Goal: Task Accomplishment & Management: Complete application form

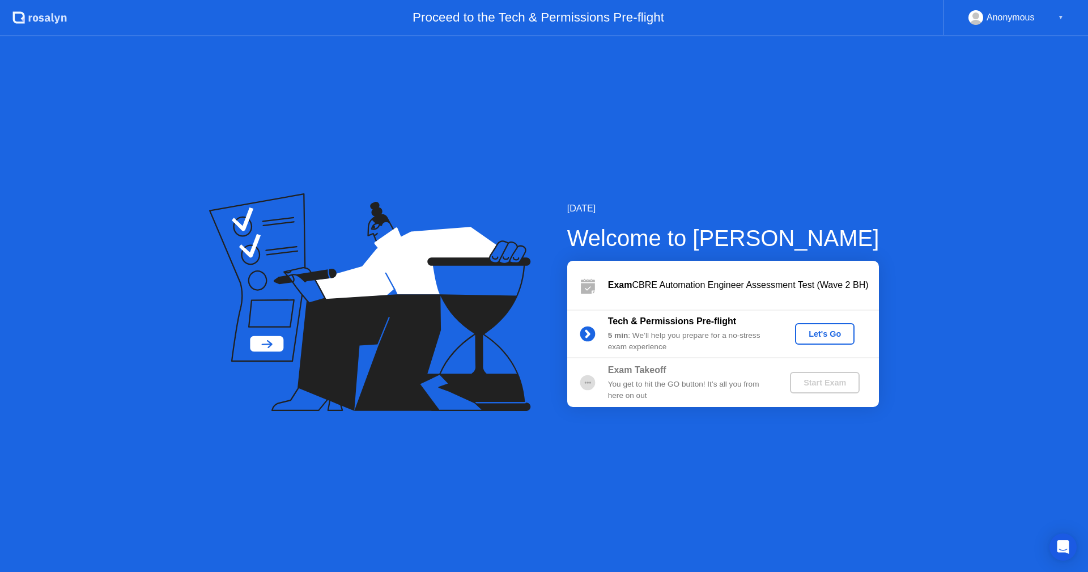
click at [812, 332] on div "Let's Go" at bounding box center [825, 333] width 50 height 9
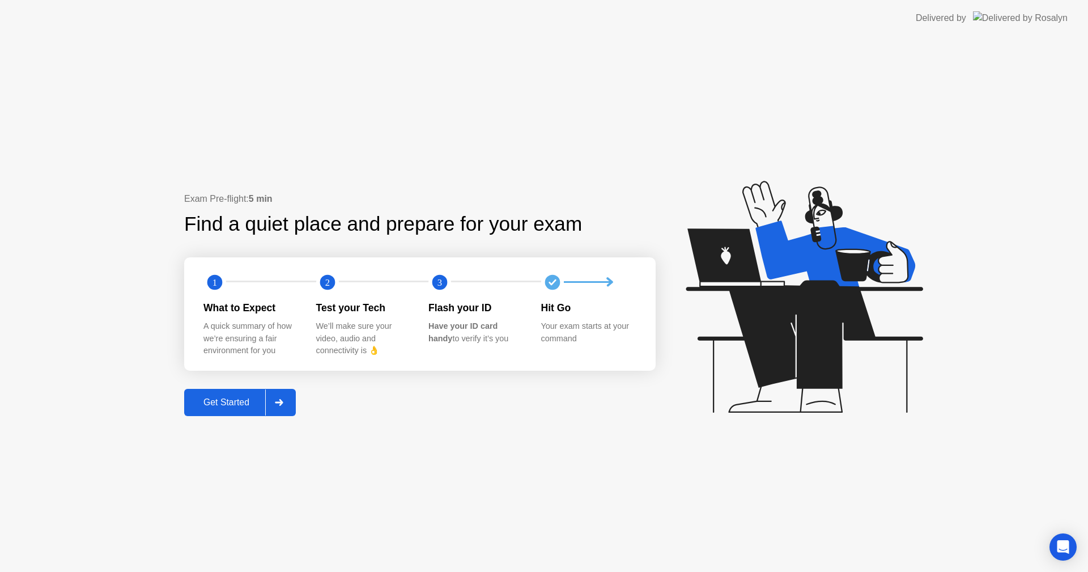
click at [243, 407] on div "Get Started" at bounding box center [227, 402] width 78 height 10
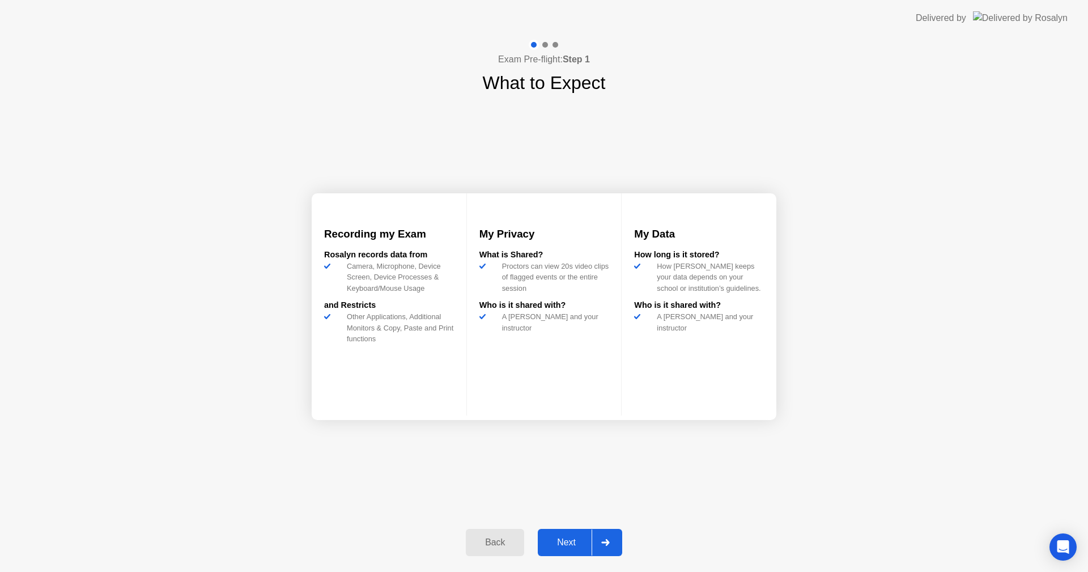
click at [570, 545] on div "Next" at bounding box center [566, 542] width 50 height 10
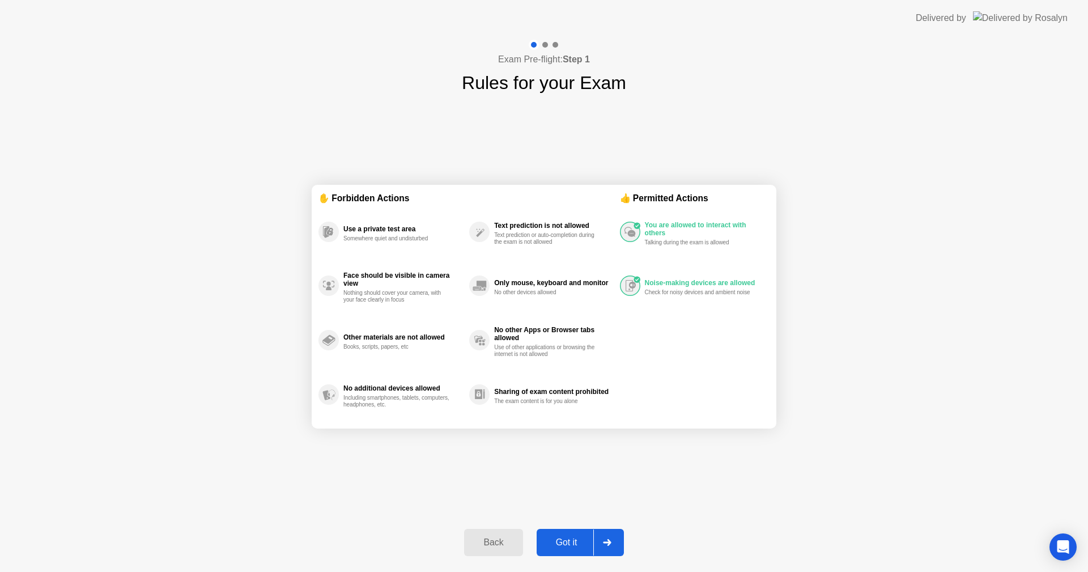
click at [554, 542] on div "Got it" at bounding box center [566, 542] width 53 height 10
select select "**********"
select select "*******"
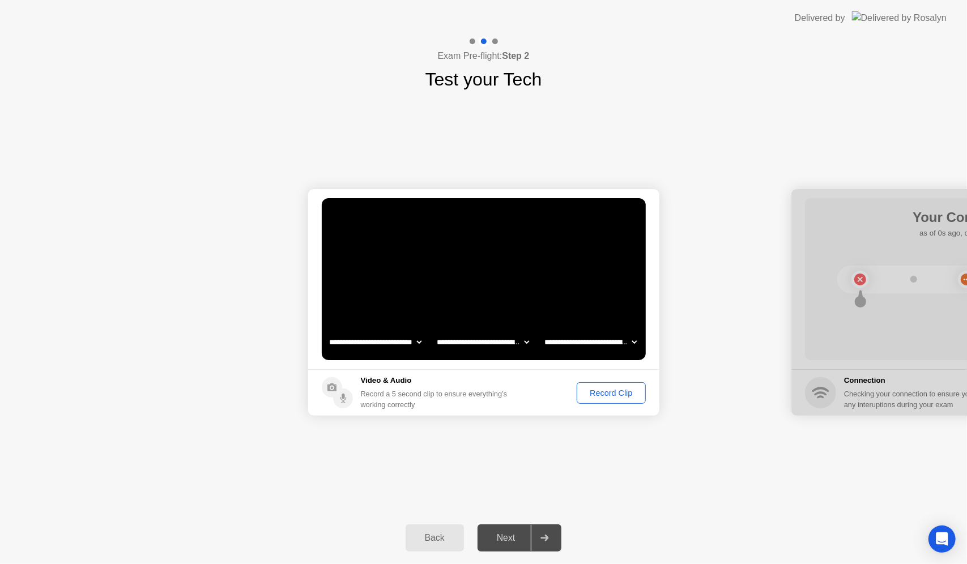
click at [511, 342] on select "**********" at bounding box center [483, 342] width 97 height 23
click at [611, 341] on select "**********" at bounding box center [590, 342] width 97 height 23
click at [652, 457] on div "**********" at bounding box center [483, 302] width 967 height 419
click at [642, 436] on div "**********" at bounding box center [483, 302] width 967 height 419
click at [619, 391] on div "Record Clip" at bounding box center [611, 393] width 61 height 9
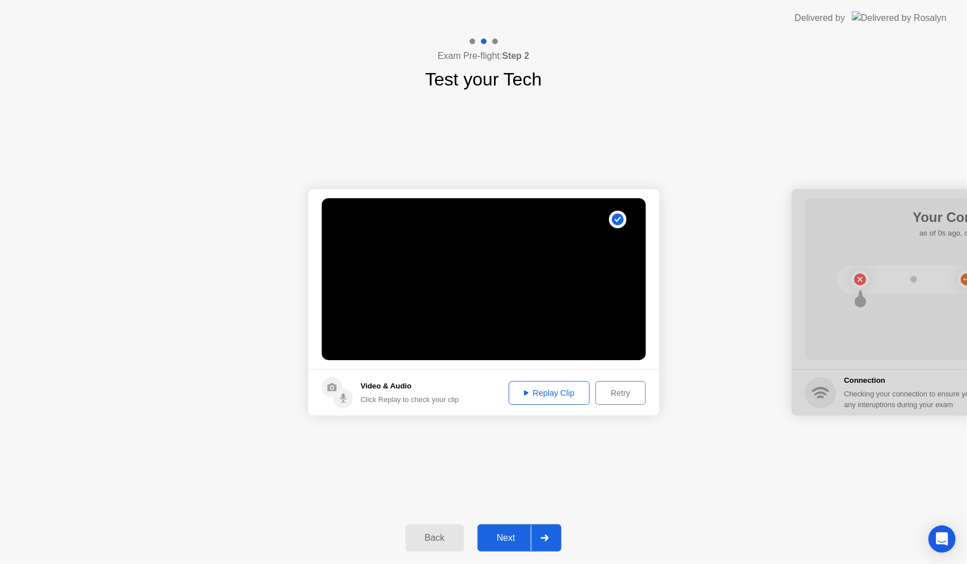
drag, startPoint x: 512, startPoint y: 547, endPoint x: 519, endPoint y: 543, distance: 7.9
click at [512, 546] on button "Next" at bounding box center [520, 538] width 84 height 27
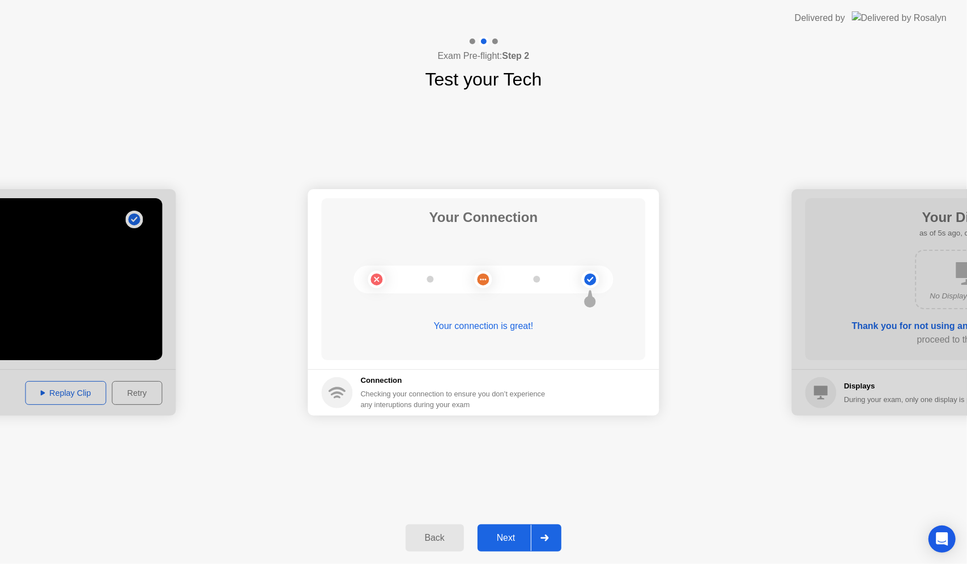
click at [557, 536] on div at bounding box center [544, 538] width 27 height 26
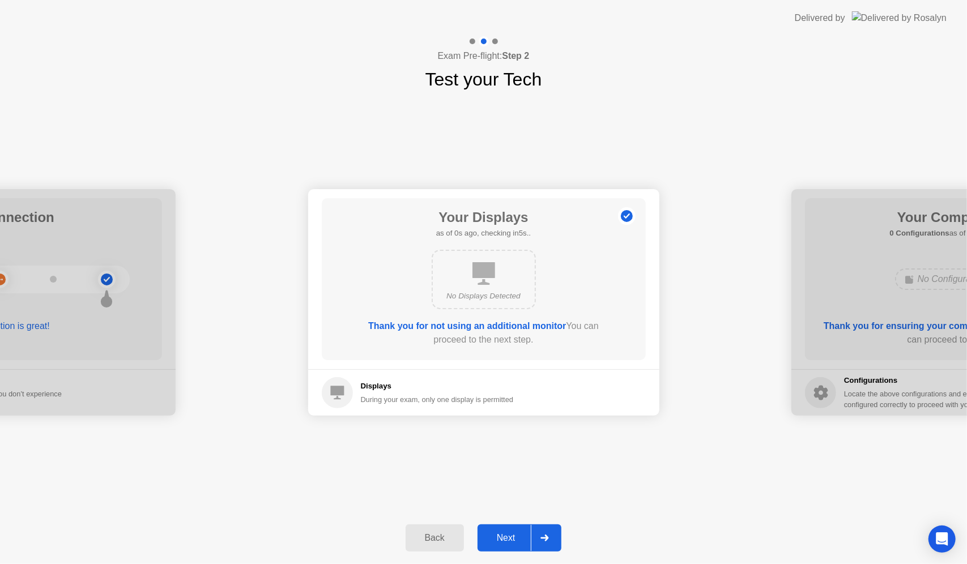
click at [546, 532] on div at bounding box center [544, 538] width 27 height 26
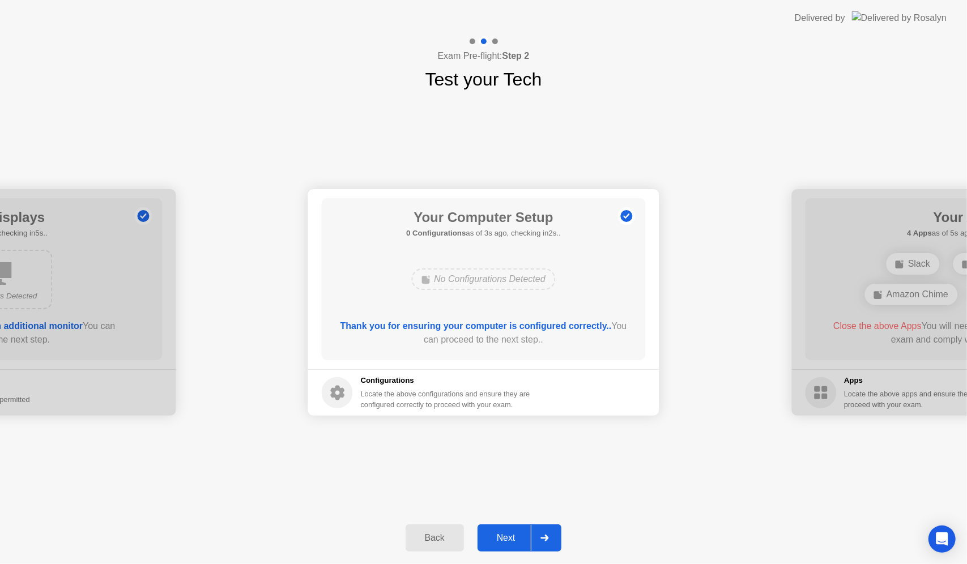
click at [547, 542] on div at bounding box center [544, 538] width 27 height 26
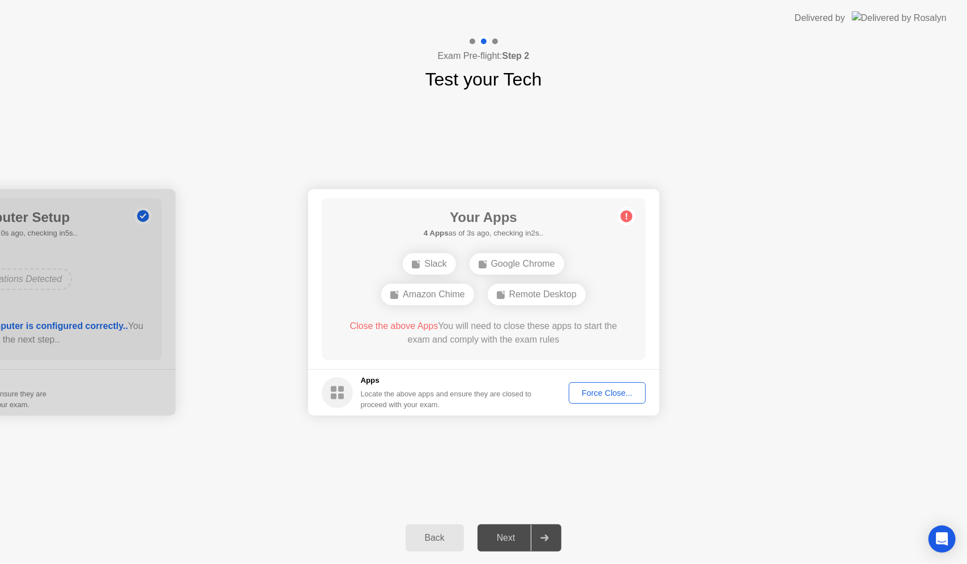
click at [604, 393] on div "Force Close..." at bounding box center [607, 393] width 69 height 9
drag, startPoint x: 501, startPoint y: 339, endPoint x: 536, endPoint y: 319, distance: 40.6
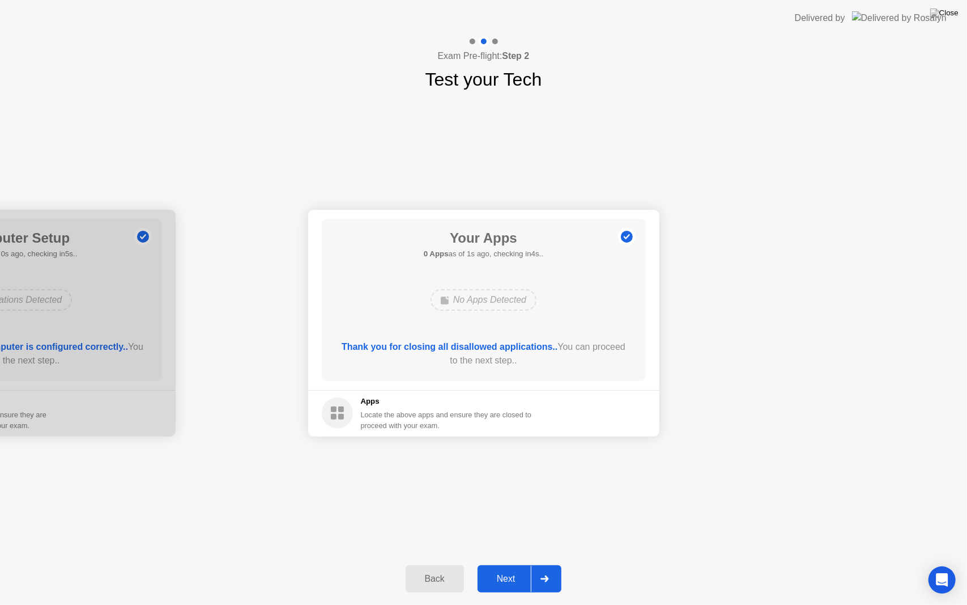
click at [510, 571] on div "Next" at bounding box center [506, 579] width 50 height 10
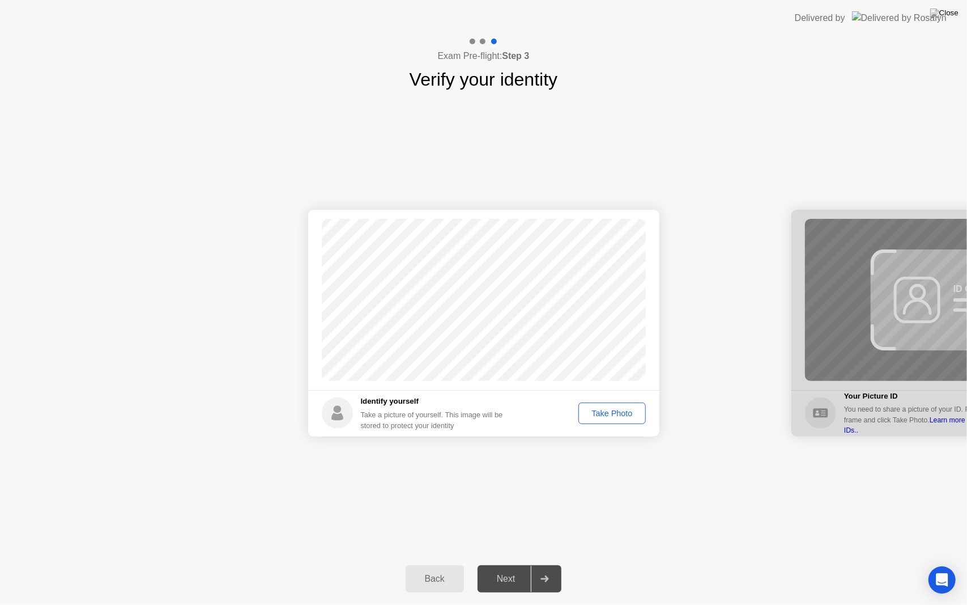
click at [618, 413] on div "Take Photo" at bounding box center [612, 413] width 59 height 9
click at [524, 571] on div "Next" at bounding box center [506, 579] width 50 height 10
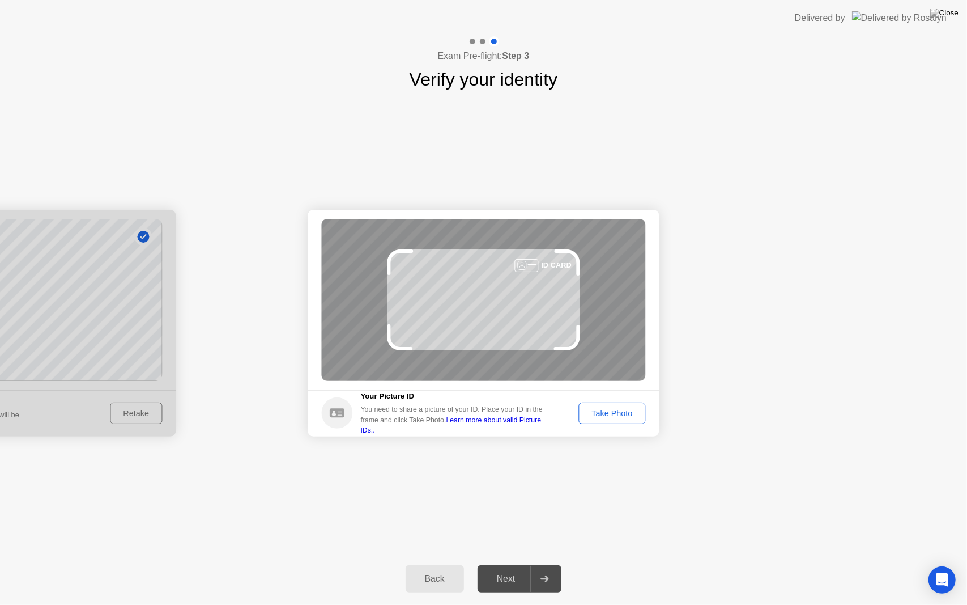
click at [626, 413] on div "Take Photo" at bounding box center [612, 413] width 59 height 9
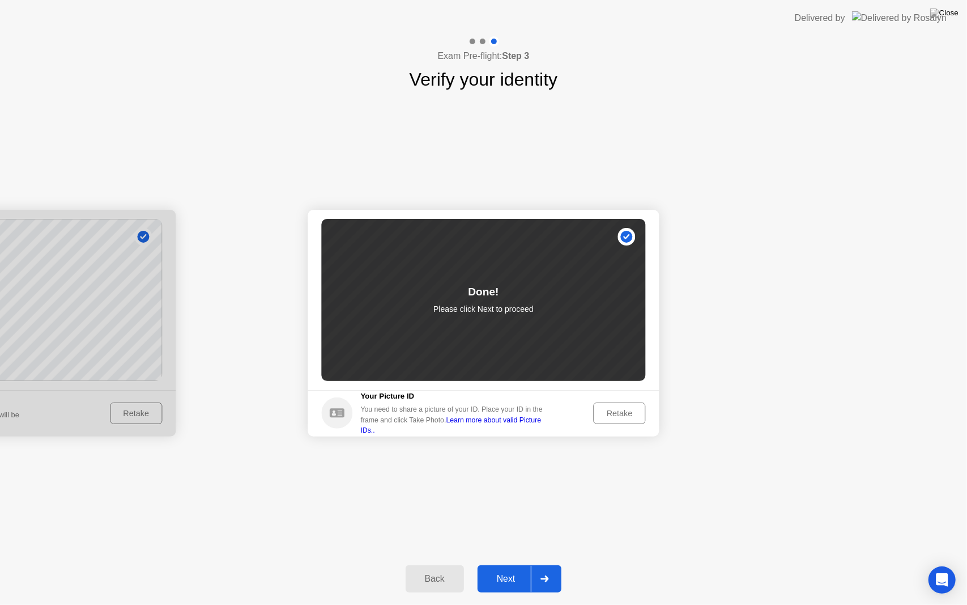
click at [516, 571] on div "Next" at bounding box center [506, 579] width 50 height 10
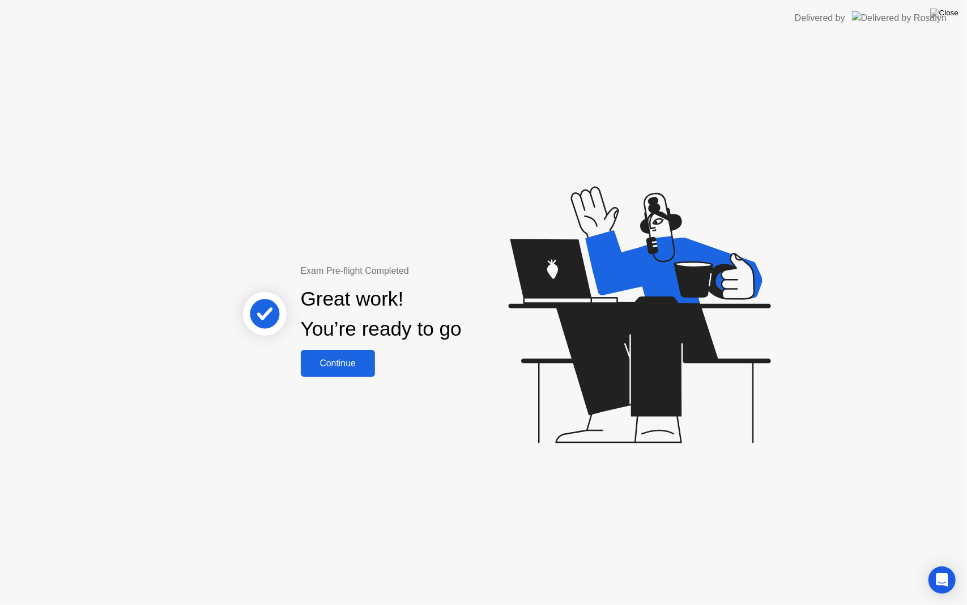
click at [327, 358] on div "Continue" at bounding box center [337, 363] width 67 height 10
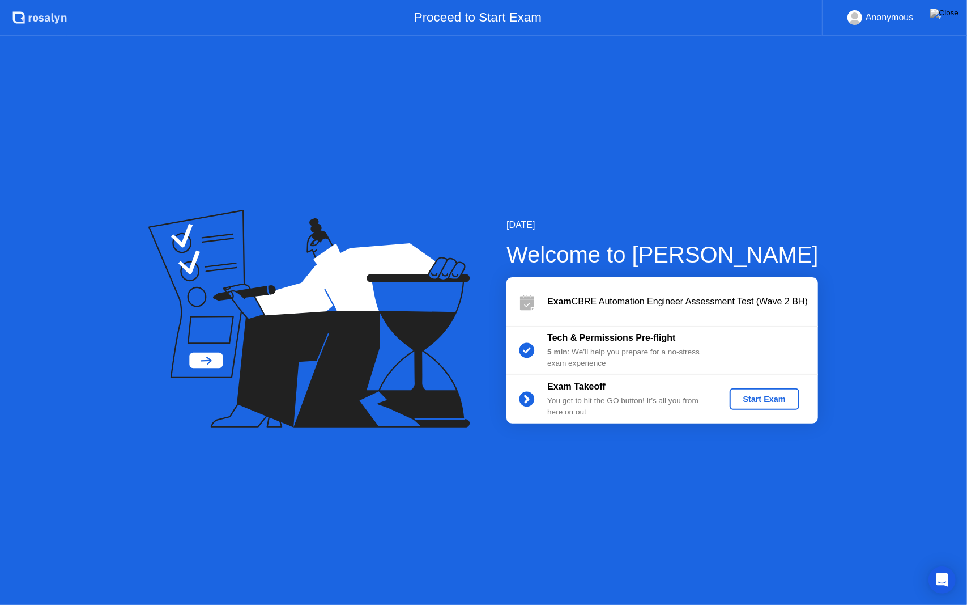
click at [755, 401] on div "Start Exam" at bounding box center [764, 398] width 61 height 9
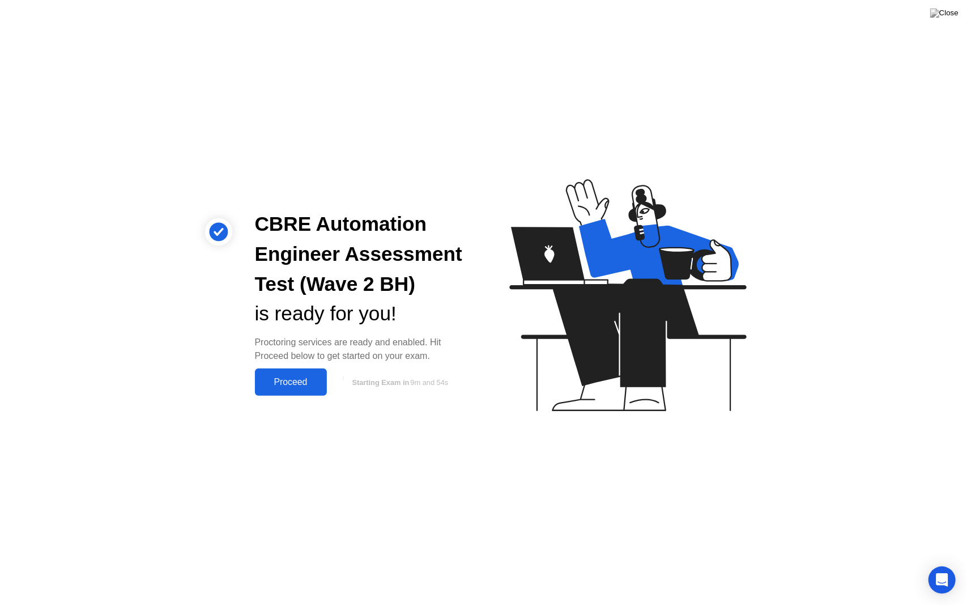
click at [299, 382] on div "Proceed" at bounding box center [290, 382] width 65 height 10
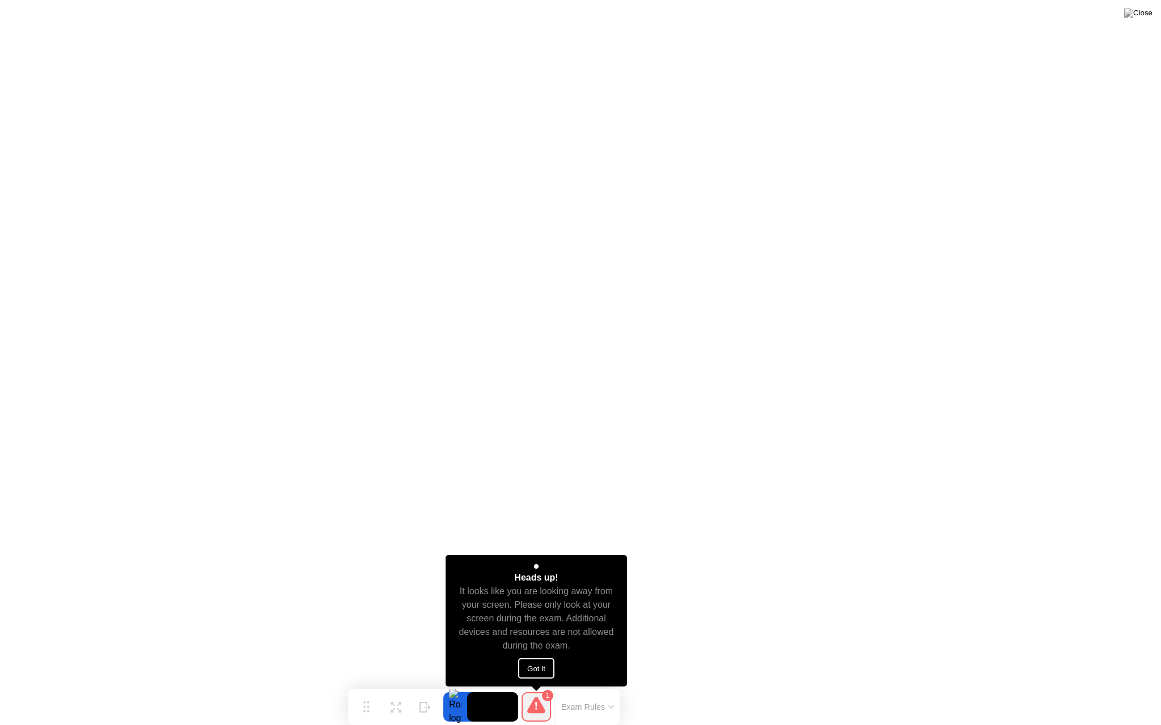
click at [537, 571] on button "Got it" at bounding box center [536, 669] width 36 height 20
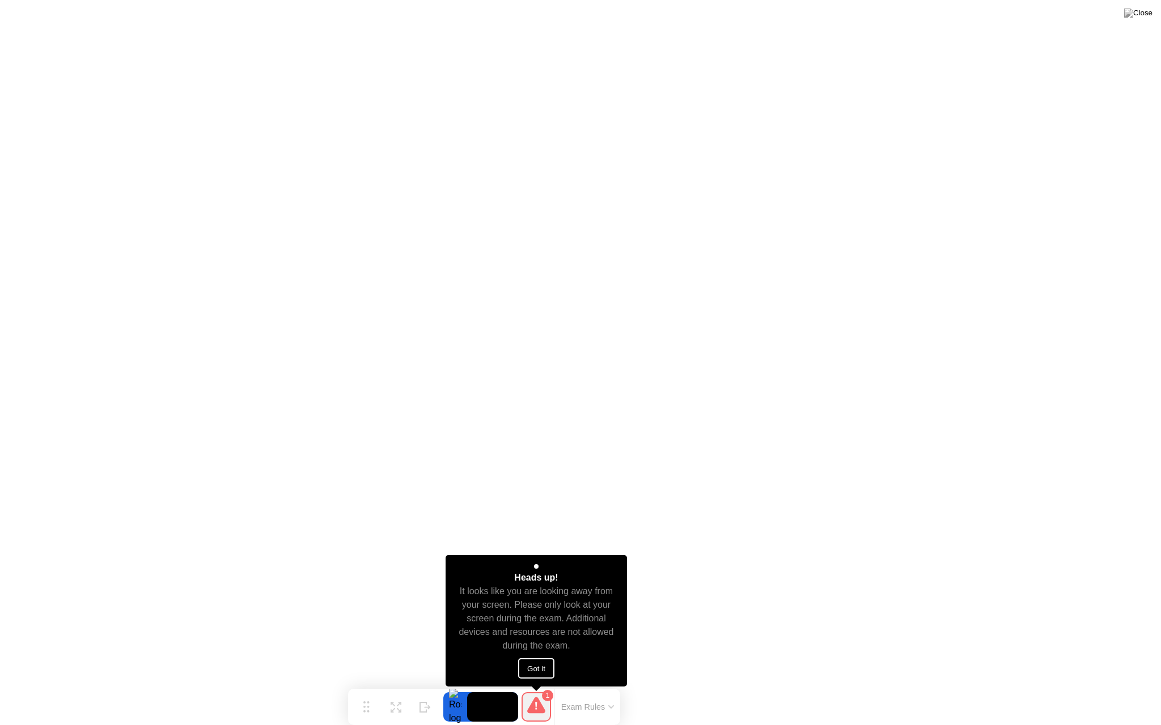
click at [538, 571] on button "Got it" at bounding box center [536, 669] width 36 height 20
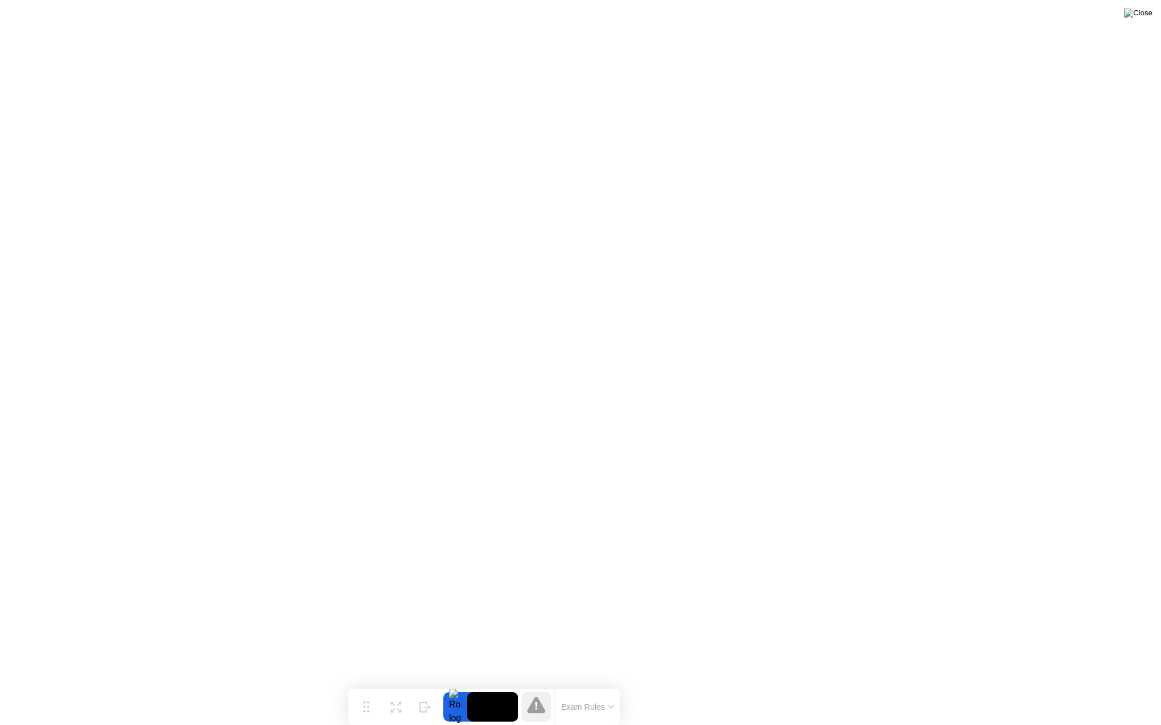
click at [1088, 15] on img at bounding box center [1138, 13] width 28 height 9
click at [591, 571] on button "Exam Rules" at bounding box center [588, 707] width 60 height 10
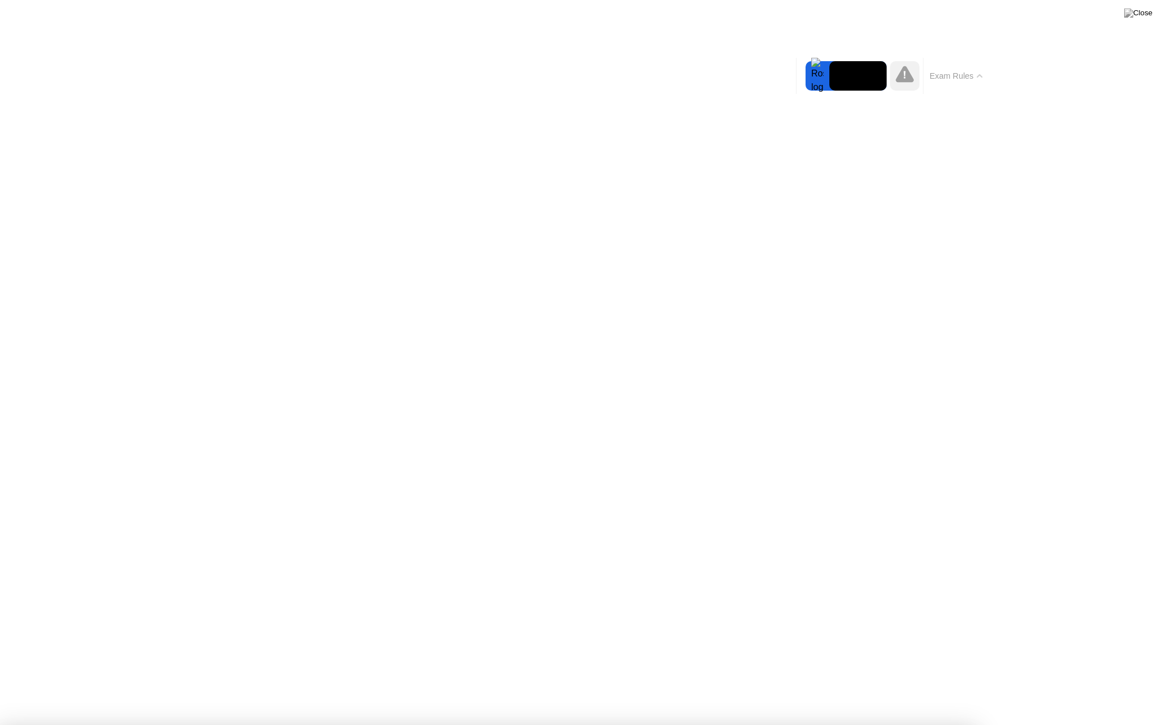
click at [1088, 14] on img at bounding box center [1138, 13] width 28 height 9
